Goal: Transaction & Acquisition: Purchase product/service

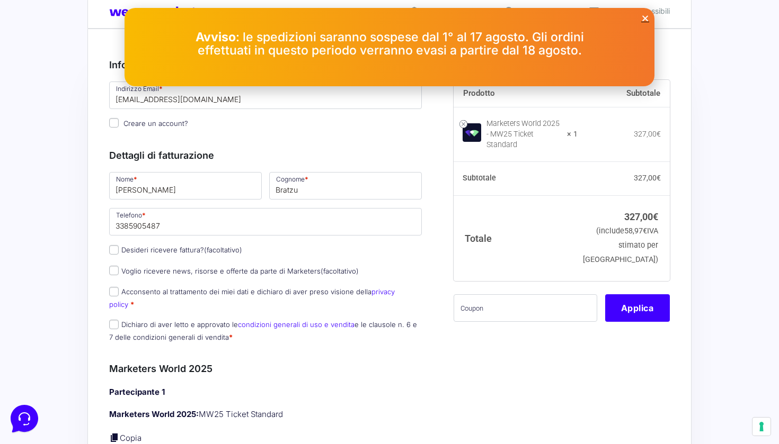
scroll to position [28, 0]
click at [120, 249] on label "Desideri ricevere fattura? (facoltativo)" at bounding box center [175, 249] width 133 height 8
click at [119, 249] on input "Desideri ricevere fattura? (facoltativo)" at bounding box center [114, 249] width 10 height 10
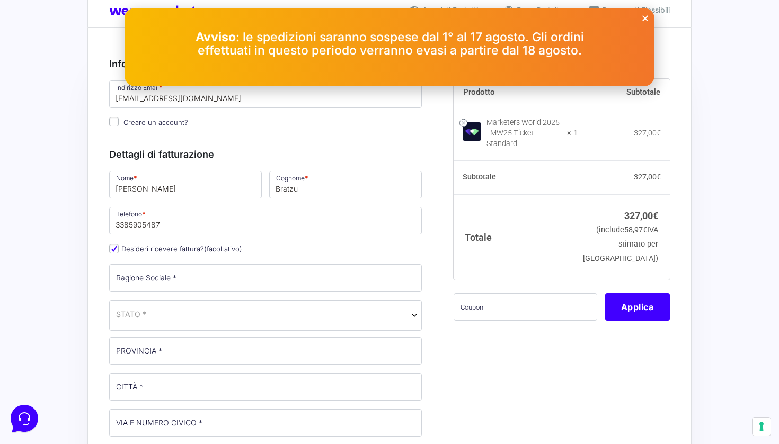
scroll to position [0, 0]
click at [120, 249] on label "Desideri ricevere fattura? (facoltativo)" at bounding box center [175, 249] width 133 height 8
click at [119, 249] on input "Desideri ricevere fattura? (facoltativo)" at bounding box center [114, 249] width 10 height 10
checkbox input "false"
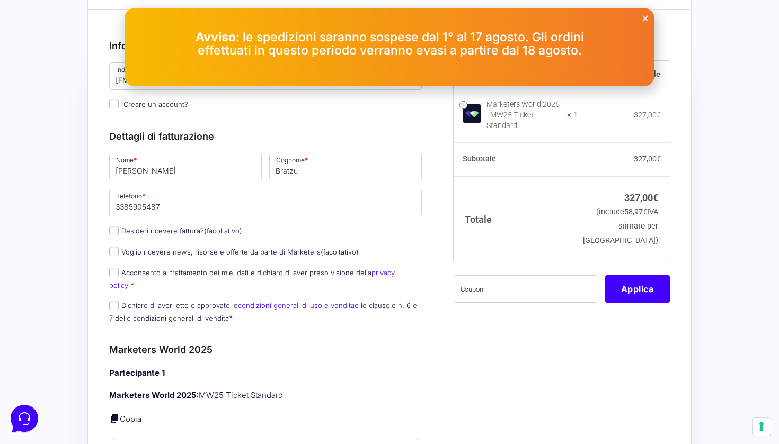
scroll to position [49, 0]
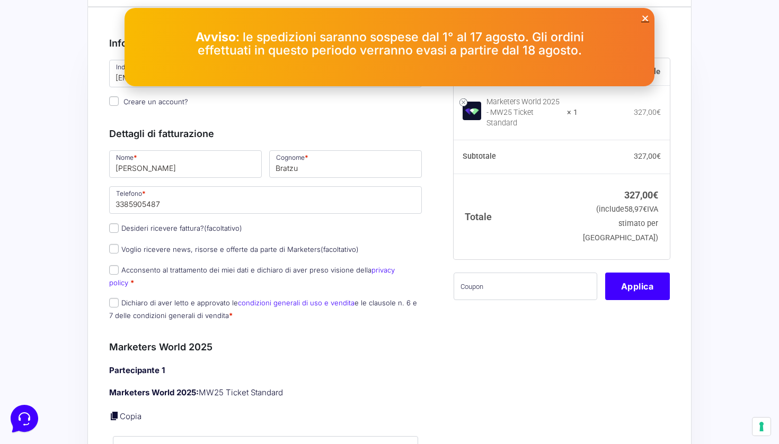
click at [644, 21] on icon "Close" at bounding box center [645, 18] width 8 height 8
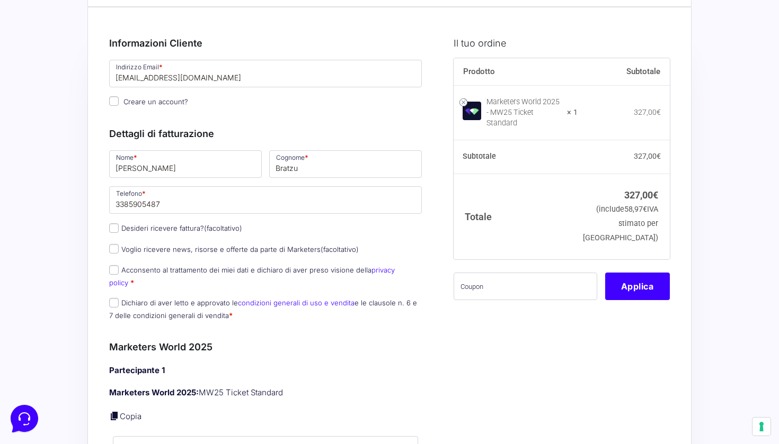
scroll to position [60, 0]
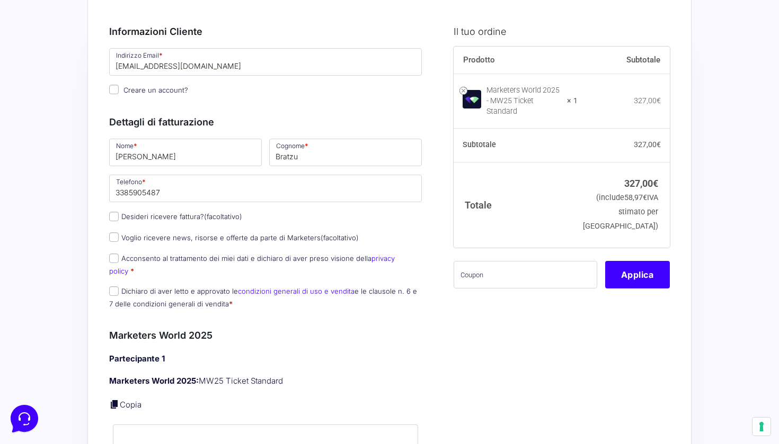
click at [126, 257] on label "Acconsento al trattamento dei miei dati e dichiaro di aver preso visione della …" at bounding box center [252, 264] width 286 height 21
click at [119, 257] on input "Acconsento al trattamento dei miei dati e dichiaro di aver preso visione della …" at bounding box center [114, 259] width 10 height 10
checkbox input "true"
click at [118, 287] on input "Dichiaro di aver letto e approvato le condizioni generali di uso e vendita e le…" at bounding box center [114, 292] width 10 height 10
checkbox input "true"
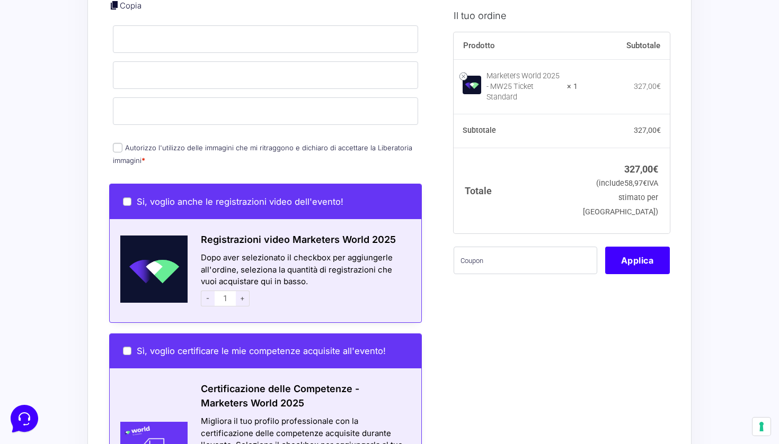
scroll to position [459, 0]
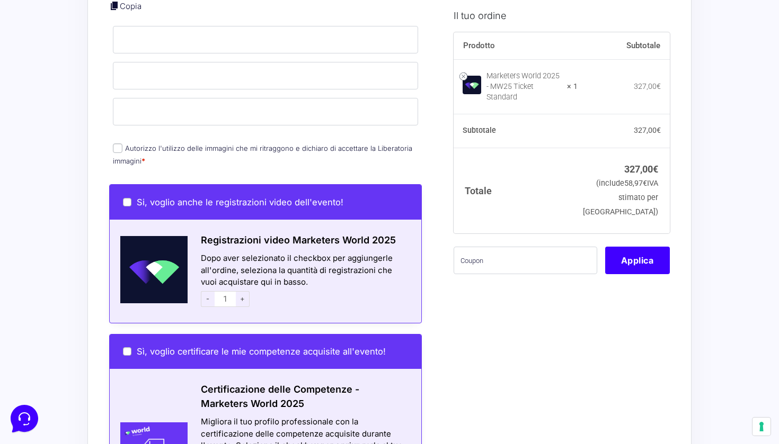
click at [127, 198] on input "Si, voglio anche le registrazioni video dell'evento!" at bounding box center [127, 202] width 8 height 8
checkbox input "true"
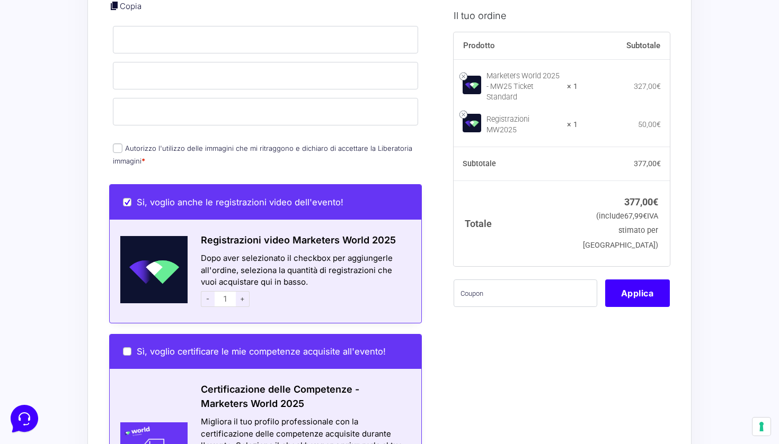
click at [127, 198] on input "Si, voglio anche le registrazioni video dell'evento!" at bounding box center [127, 202] width 8 height 8
checkbox input "false"
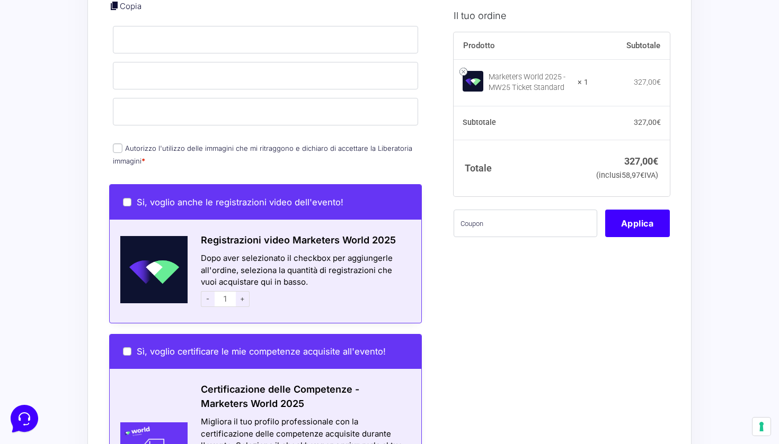
click at [127, 198] on input "Si, voglio anche le registrazioni video dell'evento!" at bounding box center [127, 202] width 8 height 8
checkbox input "true"
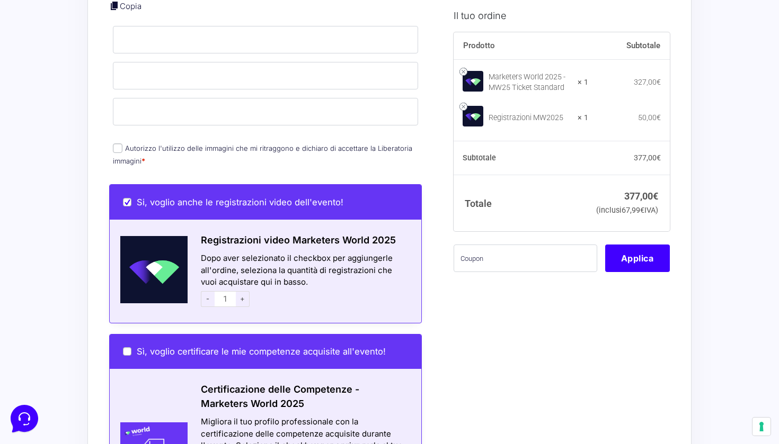
click at [127, 198] on input "Si, voglio anche le registrazioni video dell'evento!" at bounding box center [127, 202] width 8 height 8
checkbox input "false"
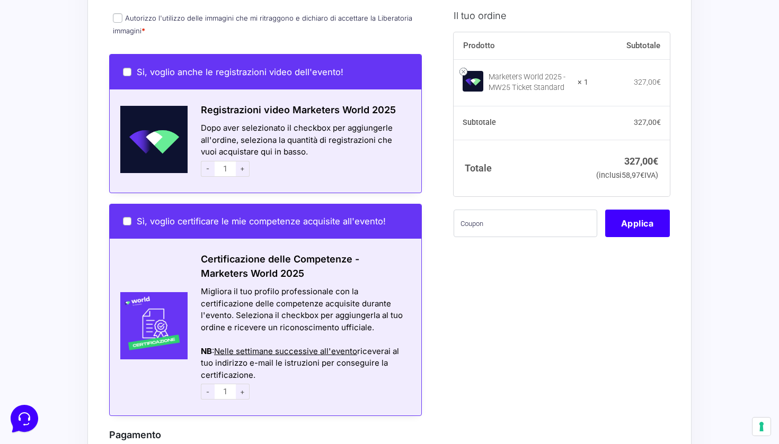
scroll to position [592, 0]
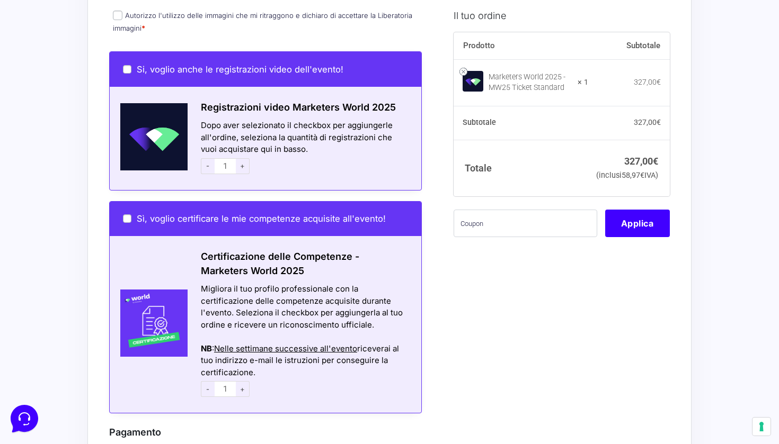
click at [131, 215] on input "Sì, voglio certificare le mie competenze acquisite all'evento!" at bounding box center [127, 219] width 8 height 8
checkbox input "true"
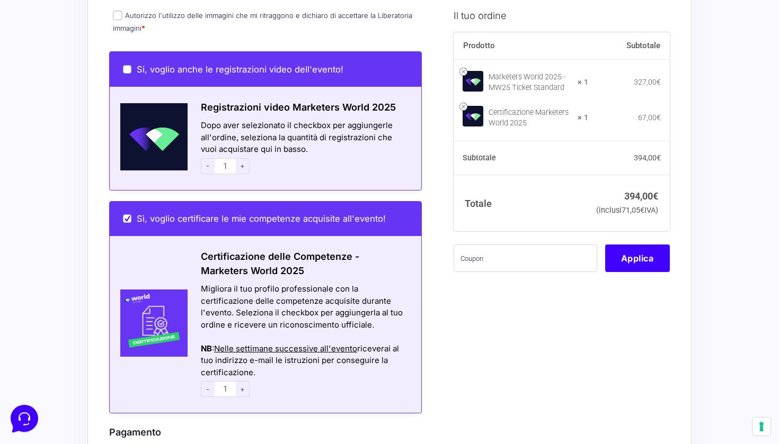
click at [131, 215] on input "Sì, voglio certificare le mie competenze acquisite all'evento!" at bounding box center [127, 219] width 8 height 8
checkbox input "false"
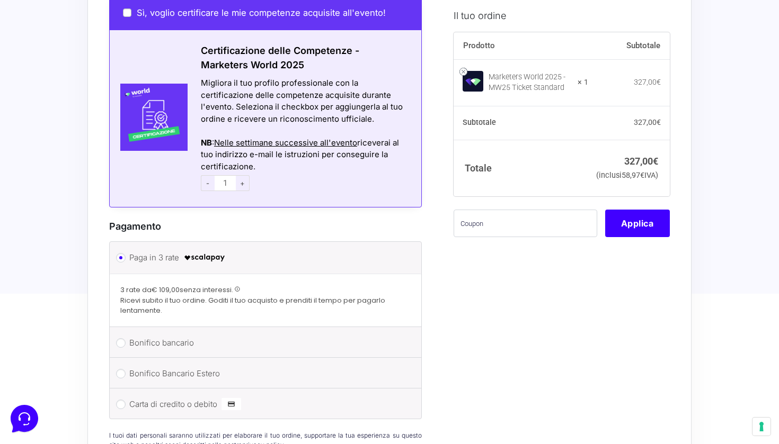
scroll to position [799, 0]
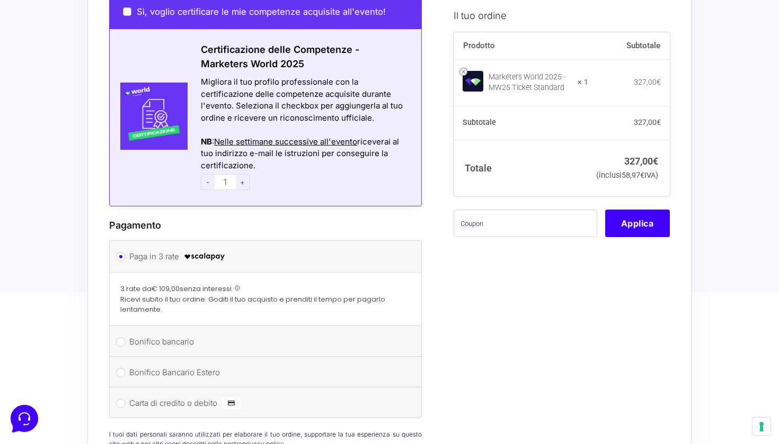
click at [145, 396] on label "Carta di credito o debito" at bounding box center [263, 404] width 269 height 16
click at [126, 399] on input "Carta di credito o debito" at bounding box center [121, 404] width 10 height 10
radio input "true"
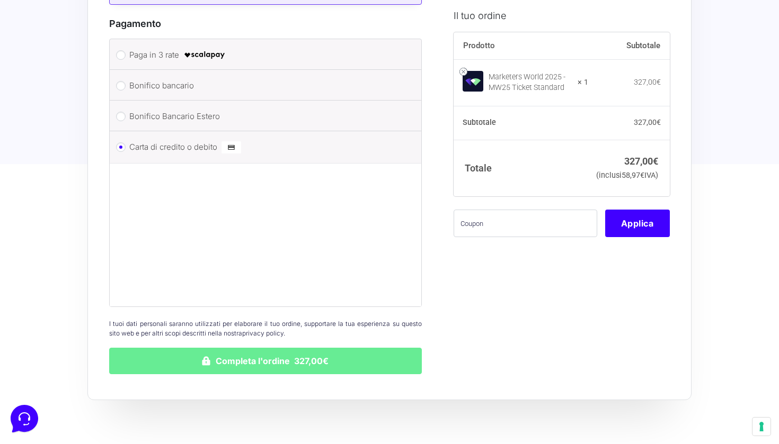
scroll to position [1001, 0]
click at [164, 78] on label "Bonifico bancario" at bounding box center [263, 86] width 269 height 16
click at [126, 82] on input "Bonifico bancario" at bounding box center [121, 87] width 10 height 10
radio input "true"
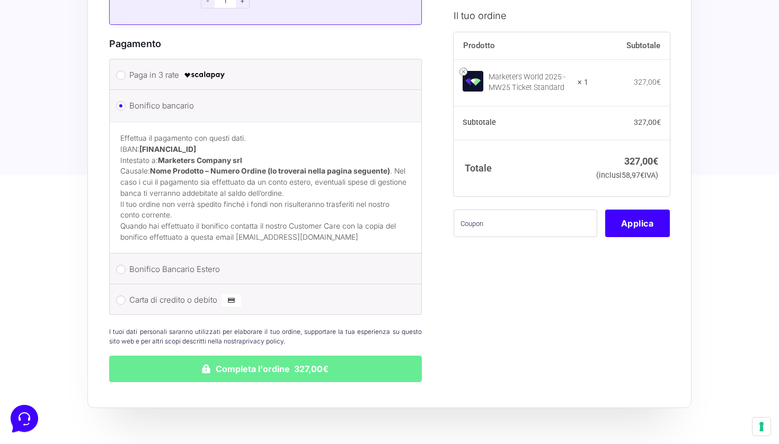
scroll to position [981, 0]
click at [121, 296] on input "Carta di credito o debito" at bounding box center [121, 301] width 10 height 10
radio input "true"
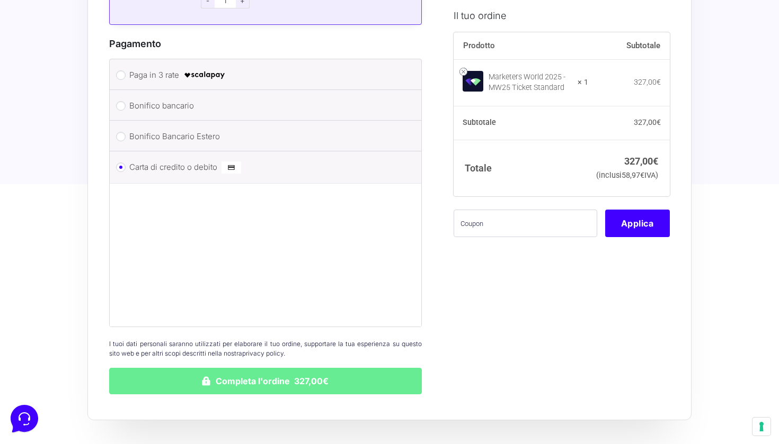
click at [119, 70] on input "Paga in 3 rate" at bounding box center [121, 75] width 10 height 10
radio input "true"
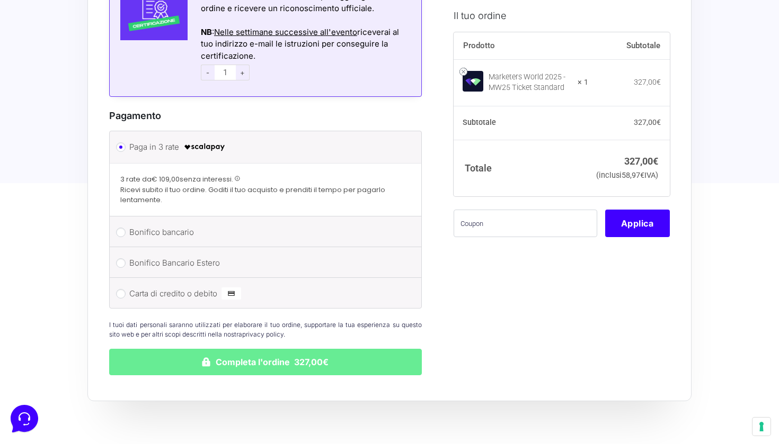
scroll to position [908, 0]
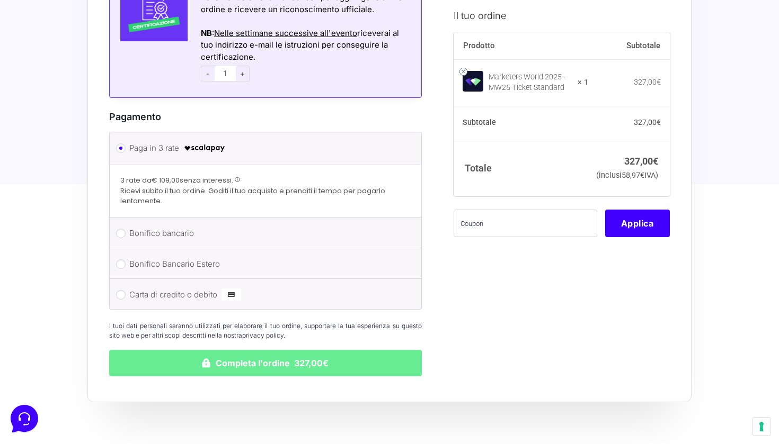
click at [114, 279] on li "Carta di credito o debito Ricorda informazioni di pagamento per gli ordini futu…" at bounding box center [266, 294] width 312 height 30
click at [121, 290] on input "Carta di credito o debito" at bounding box center [121, 295] width 10 height 10
radio input "true"
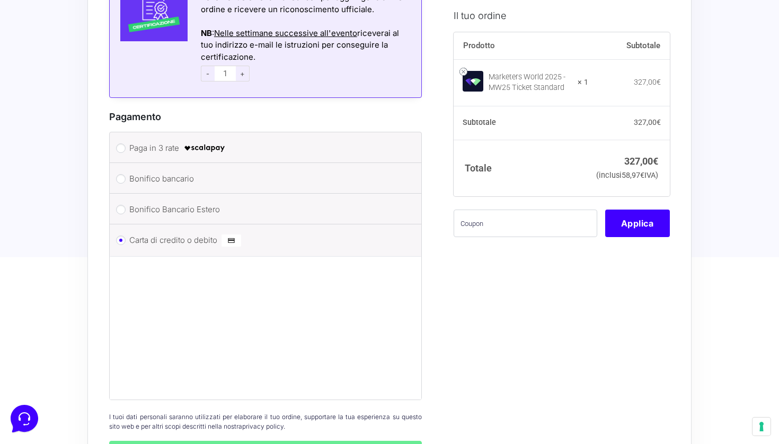
click at [158, 140] on label "Paga in 3 rate" at bounding box center [263, 148] width 269 height 16
click at [126, 144] on input "Paga in 3 rate" at bounding box center [121, 149] width 10 height 10
radio input "true"
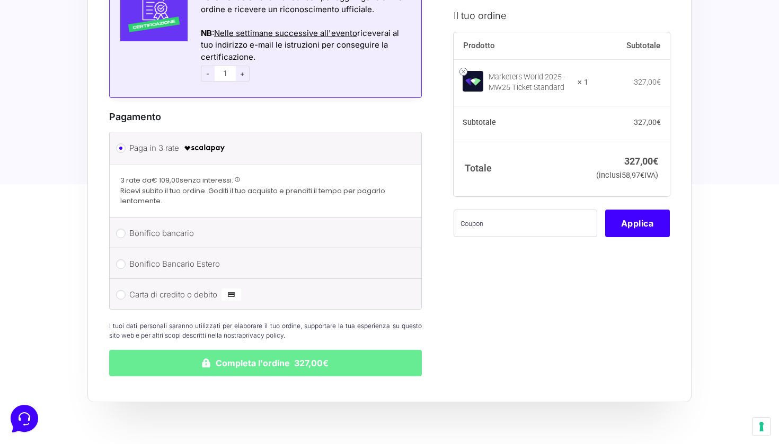
click at [208, 279] on li "Carta di credito o debito Ricorda informazioni di pagamento per gli ordini futu…" at bounding box center [266, 294] width 312 height 30
click at [210, 287] on label "Carta di credito o debito" at bounding box center [263, 295] width 269 height 16
click at [126, 290] on input "Carta di credito o debito" at bounding box center [121, 295] width 10 height 10
radio input "true"
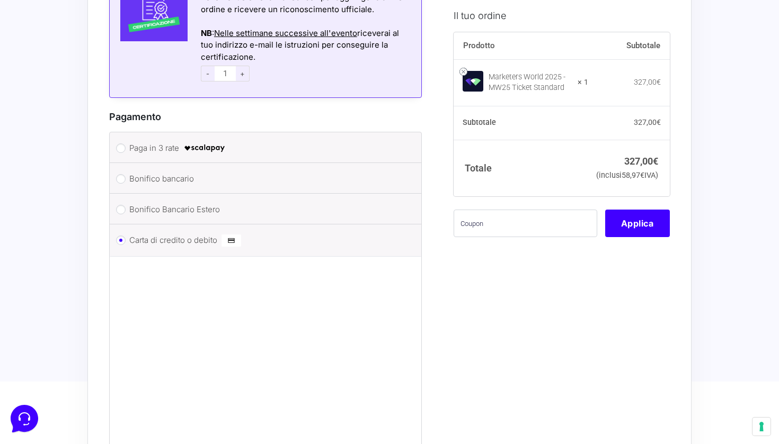
scroll to position [1176, 0]
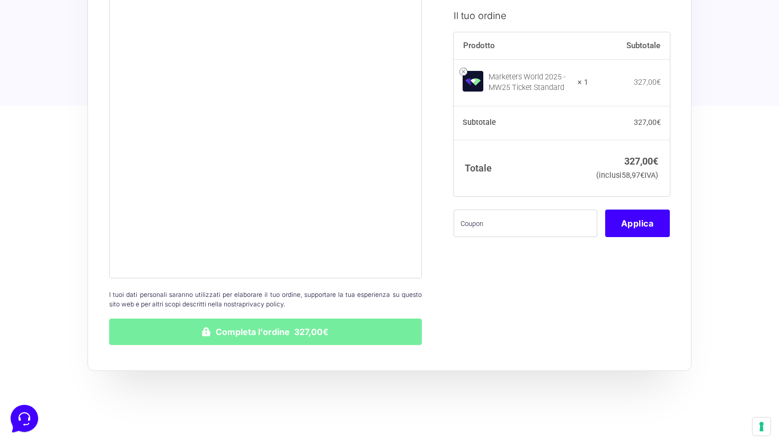
click at [204, 319] on button "Completa l'ordine 327,00€" at bounding box center [265, 332] width 313 height 26
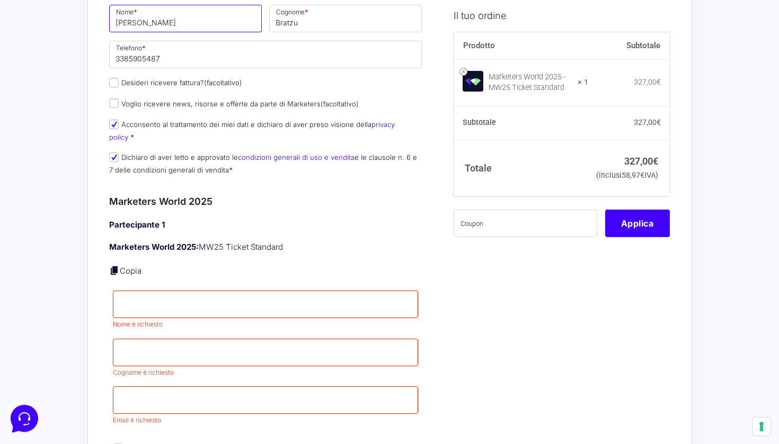
scroll to position [301, 0]
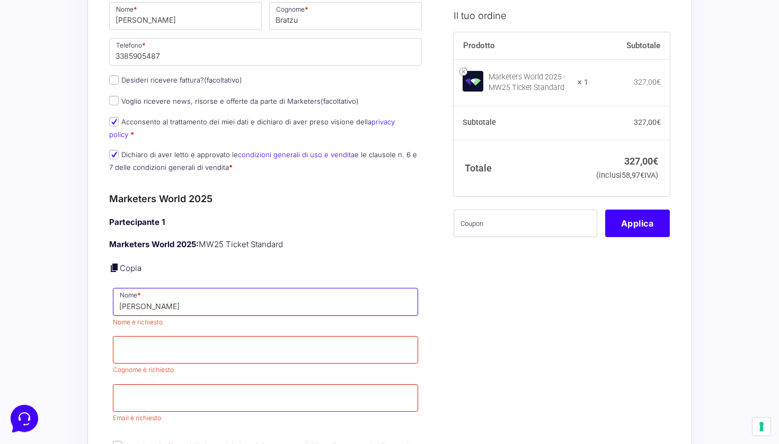
type input "[PERSON_NAME]"
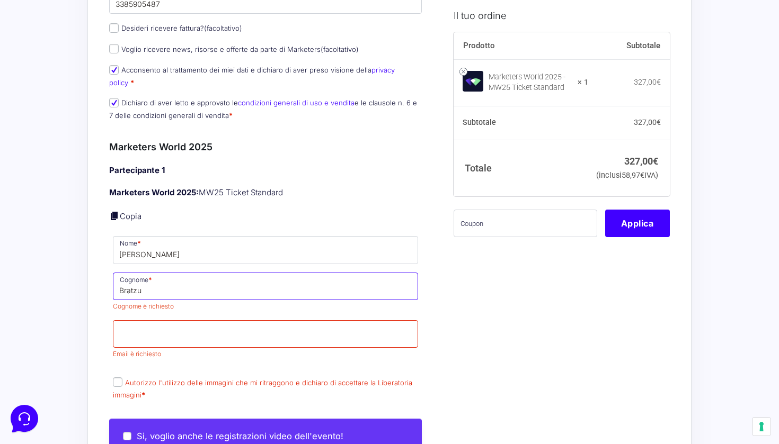
scroll to position [355, 0]
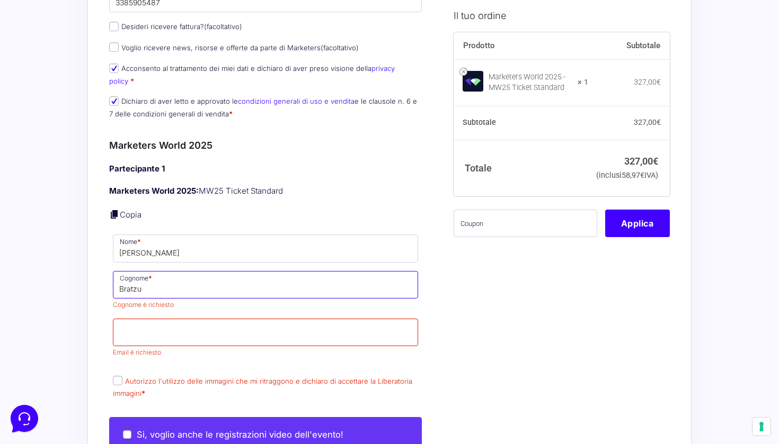
type input "Bratzu"
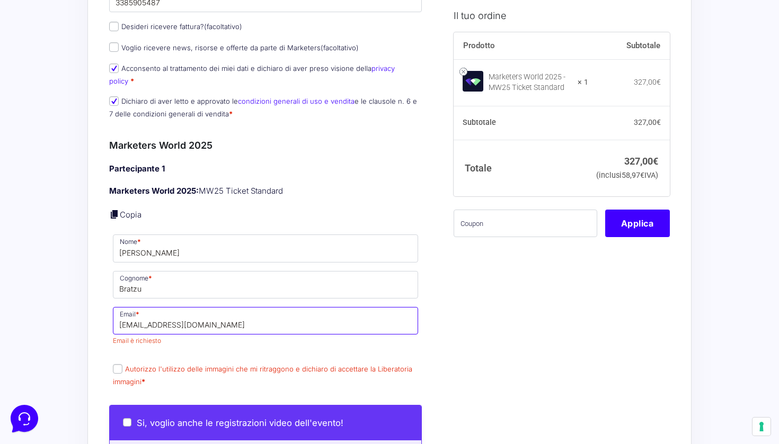
type input "[EMAIL_ADDRESS][DOMAIN_NAME]"
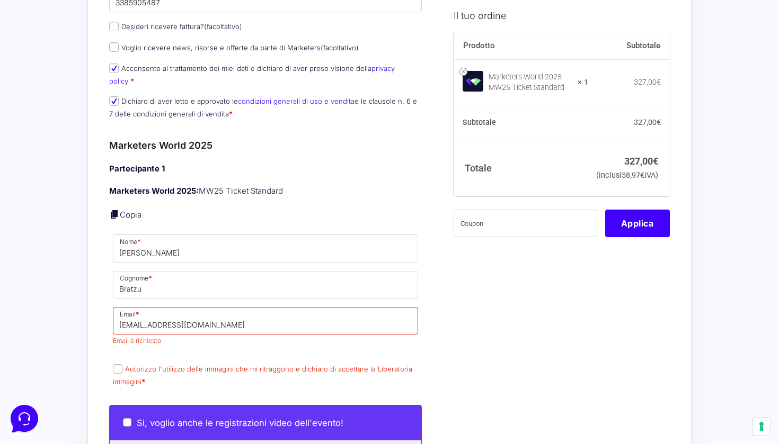
click at [287, 337] on div "Partecipante 1 Marketers World 2025: MW25 Ticket Standard Copia Nome * [PERSON_…" at bounding box center [265, 276] width 313 height 226
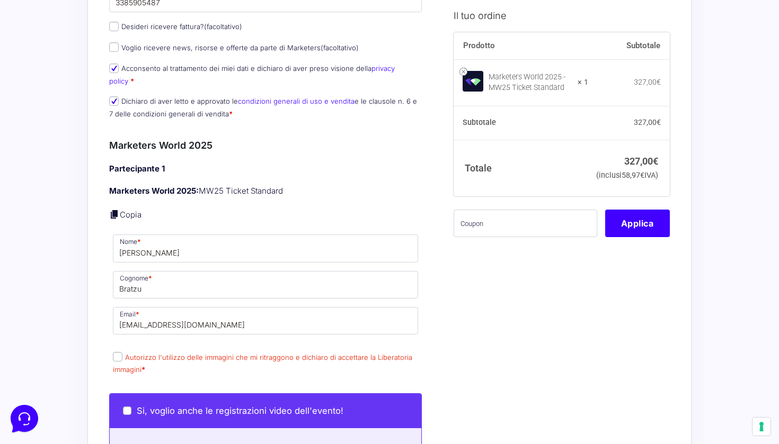
click at [140, 353] on label "Autorizzo l'utilizzo delle immagini che mi ritraggono e dichiaro di accettare l…" at bounding box center [262, 363] width 299 height 21
click at [122, 352] on input "Autorizzo l'utilizzo delle immagini che mi ritraggono e dichiaro di accettare l…" at bounding box center [118, 357] width 10 height 10
checkbox input "true"
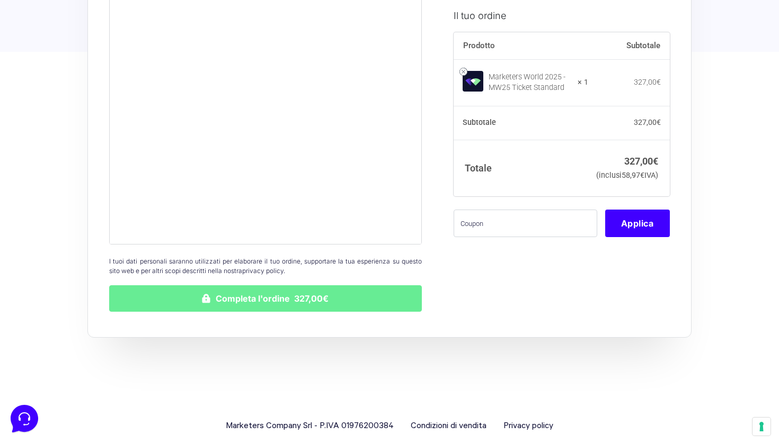
scroll to position [1313, 0]
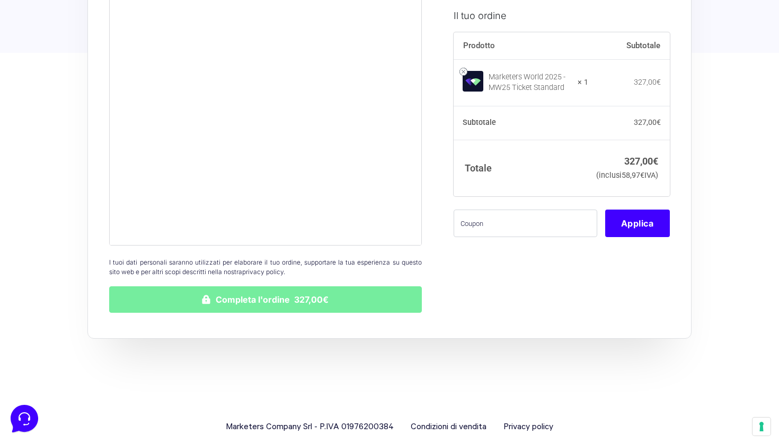
click at [221, 288] on button "Completa l'ordine 327,00€" at bounding box center [265, 300] width 313 height 26
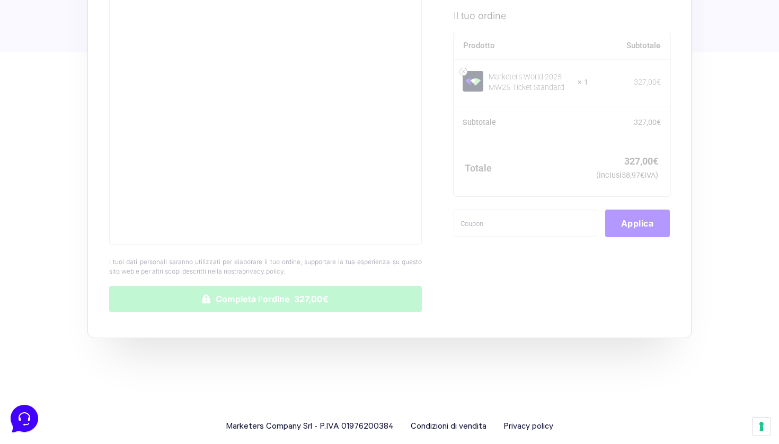
scroll to position [1313, 0]
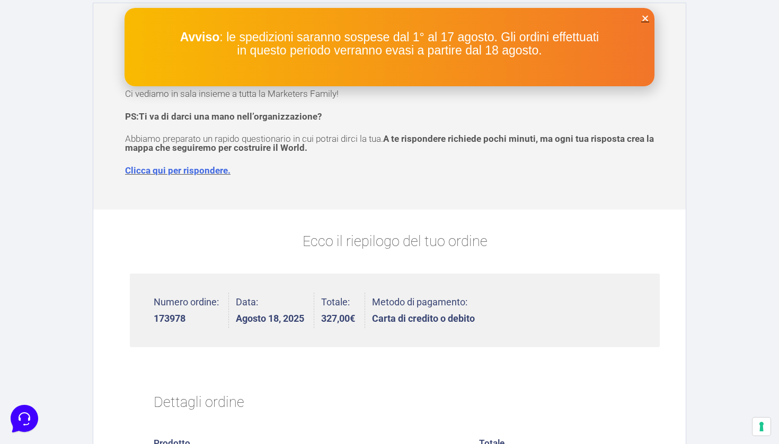
scroll to position [63, 0]
click at [199, 168] on link "Clicca qui per rispondere." at bounding box center [177, 169] width 105 height 11
